Goal: Find specific page/section: Find specific page/section

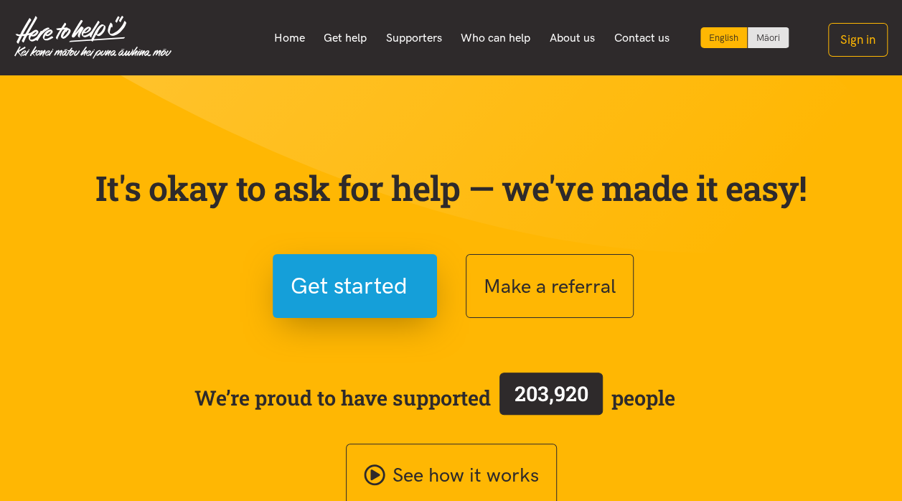
click at [502, 49] on link "Who can help" at bounding box center [495, 38] width 89 height 30
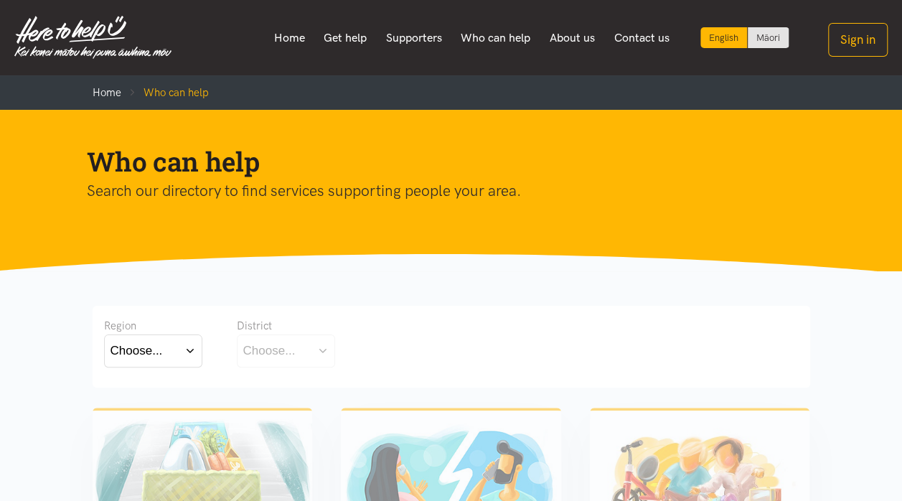
click at [166, 347] on button "Choose..." at bounding box center [153, 350] width 98 height 32
click at [150, 416] on label "[GEOGRAPHIC_DATA]" at bounding box center [152, 414] width 85 height 18
click at [0, 0] on input "[GEOGRAPHIC_DATA]" at bounding box center [0, 0] width 0 height 0
click at [291, 344] on div "Choose..." at bounding box center [269, 350] width 52 height 19
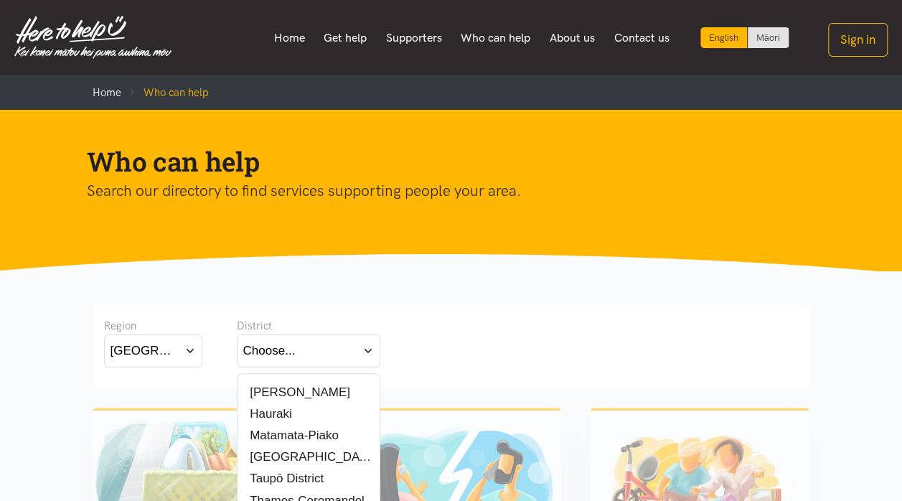
click at [280, 383] on label "[PERSON_NAME]" at bounding box center [296, 392] width 107 height 18
click at [0, 0] on input "[PERSON_NAME]" at bounding box center [0, 0] width 0 height 0
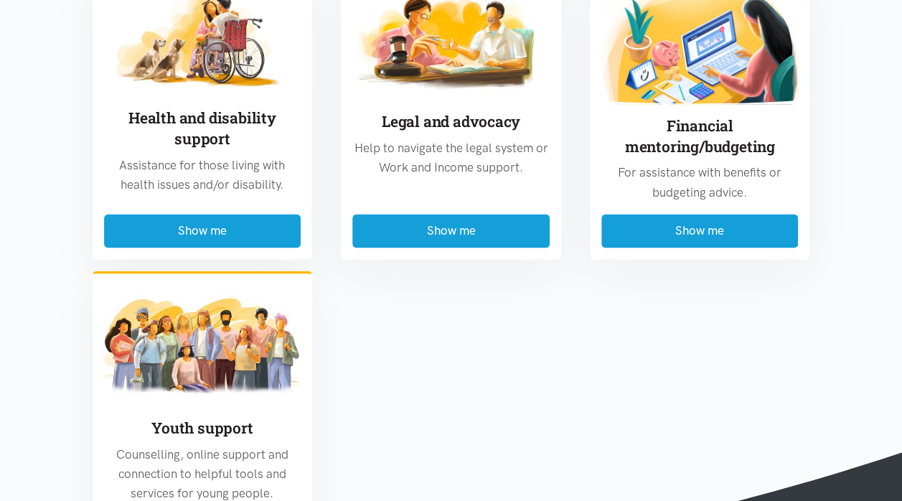
scroll to position [1101, 0]
